Goal: Task Accomplishment & Management: Use online tool/utility

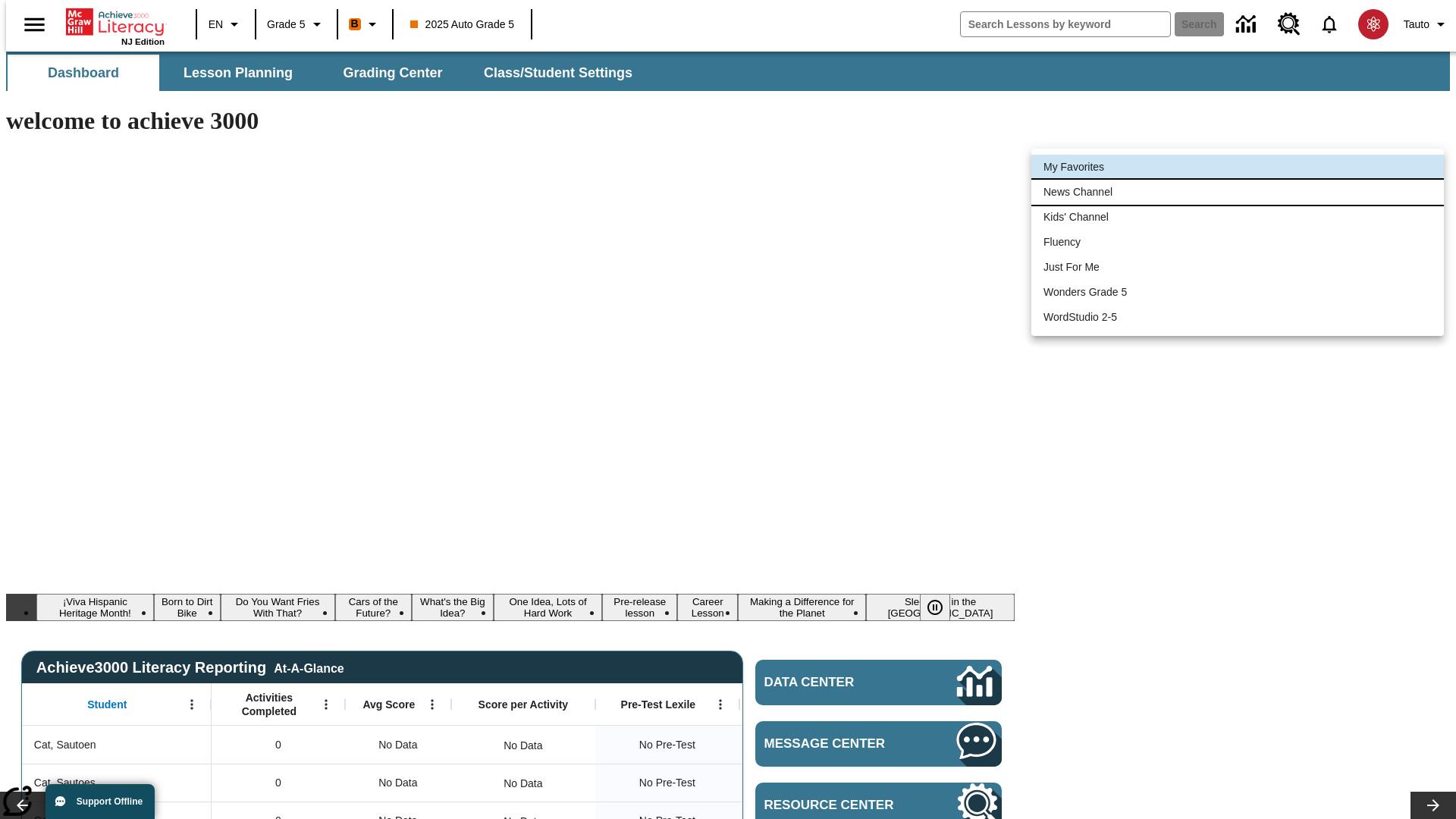
click at [1238, 192] on li "News Channel" at bounding box center [1238, 192] width 413 height 25
type input "120"
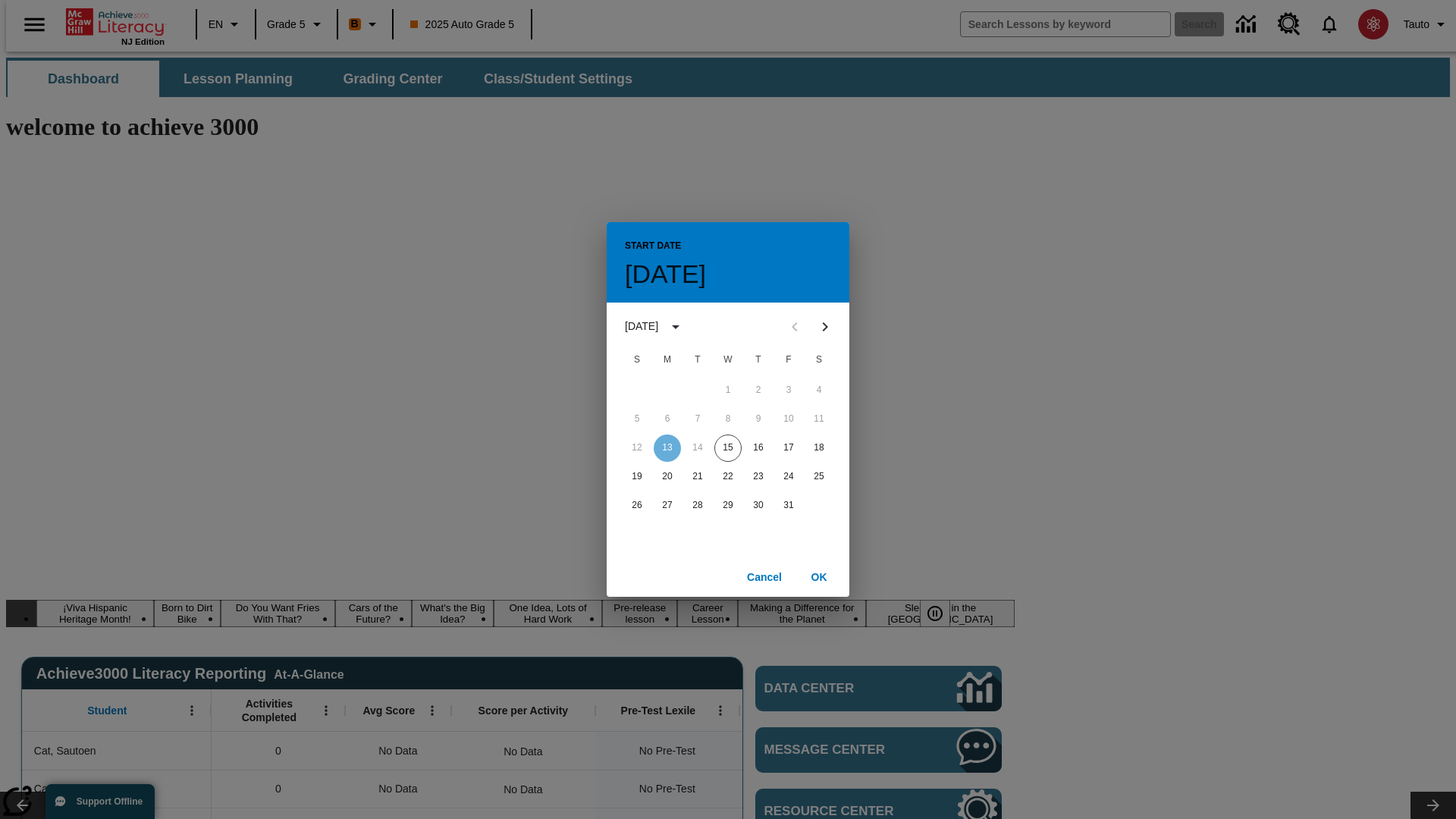
scroll to position [0, 0]
click at [728, 448] on button "15" at bounding box center [728, 449] width 27 height 27
click at [819, 577] on button "OK" at bounding box center [819, 577] width 49 height 28
